Goal: Navigation & Orientation: Find specific page/section

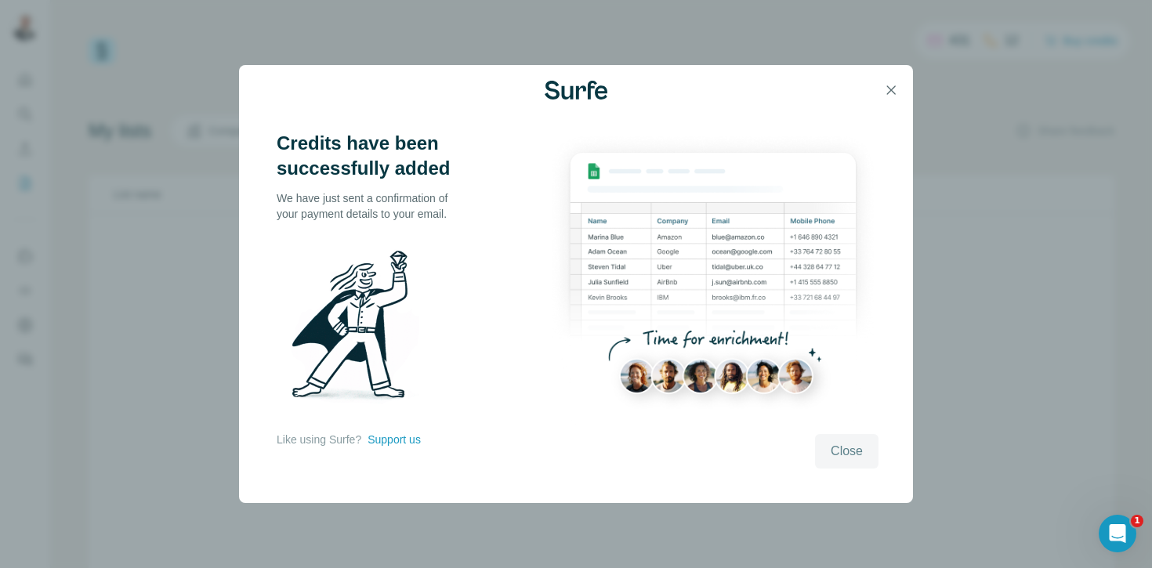
click at [857, 447] on span "Close" at bounding box center [846, 451] width 32 height 19
